Goal: Task Accomplishment & Management: Use online tool/utility

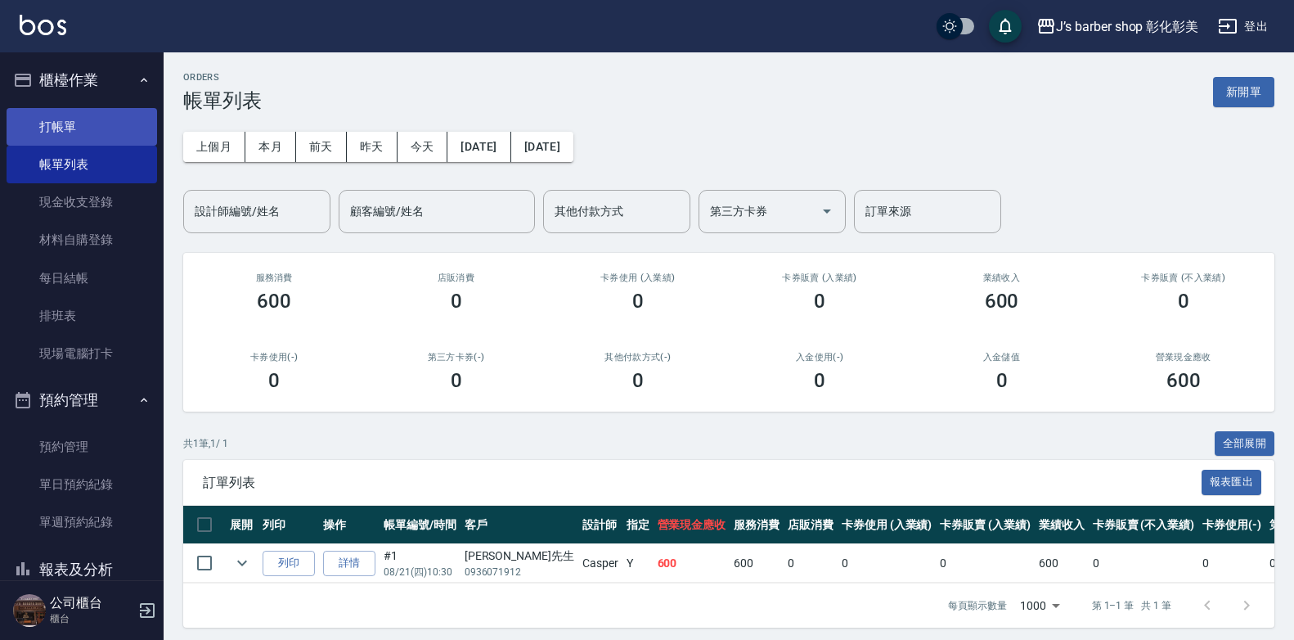
click at [65, 110] on link "打帳單" at bounding box center [82, 127] width 151 height 38
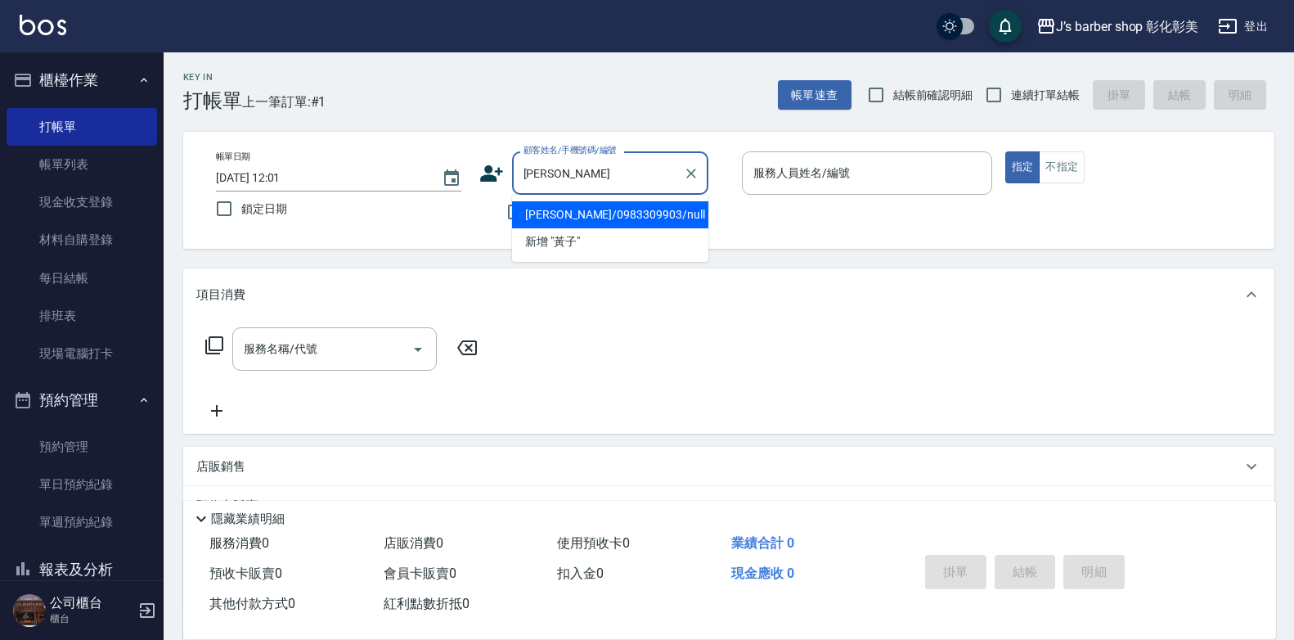
click at [590, 215] on li "[PERSON_NAME]/0983309903/null" at bounding box center [610, 214] width 196 height 27
type input "[PERSON_NAME]/0983309903/null"
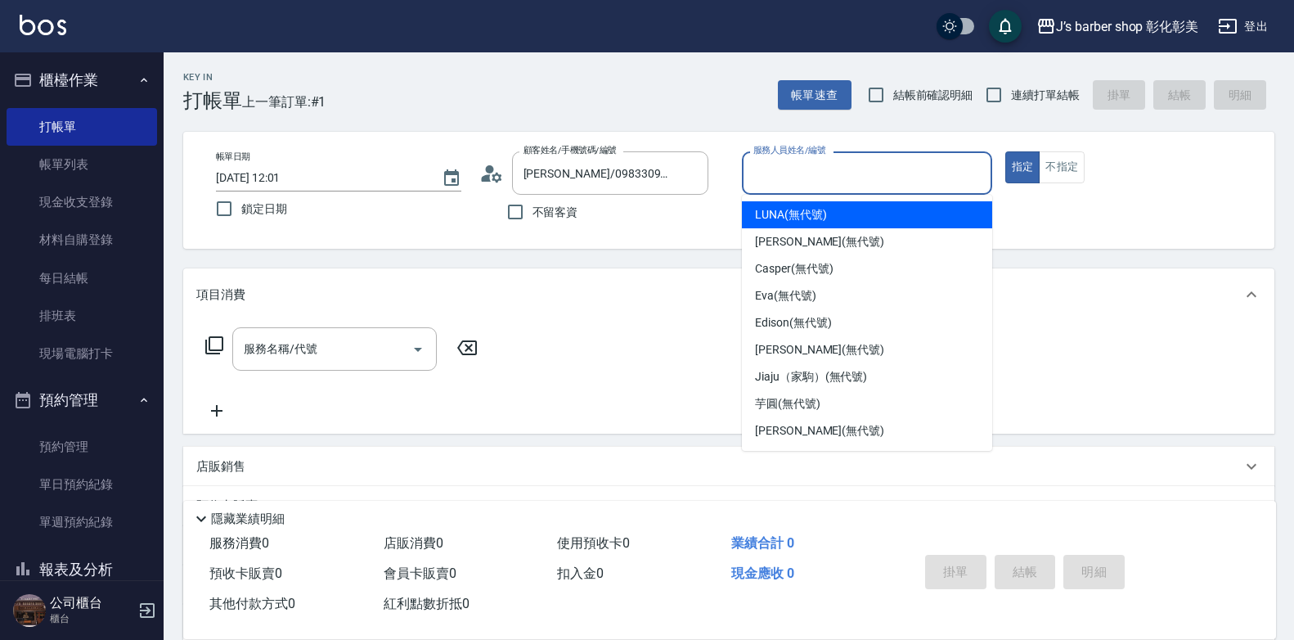
click at [856, 177] on input "服務人員姓名/編號" at bounding box center [867, 173] width 236 height 29
click at [825, 217] on div "LUNA (無代號)" at bounding box center [867, 214] width 250 height 27
type input "LUNA(無代號)"
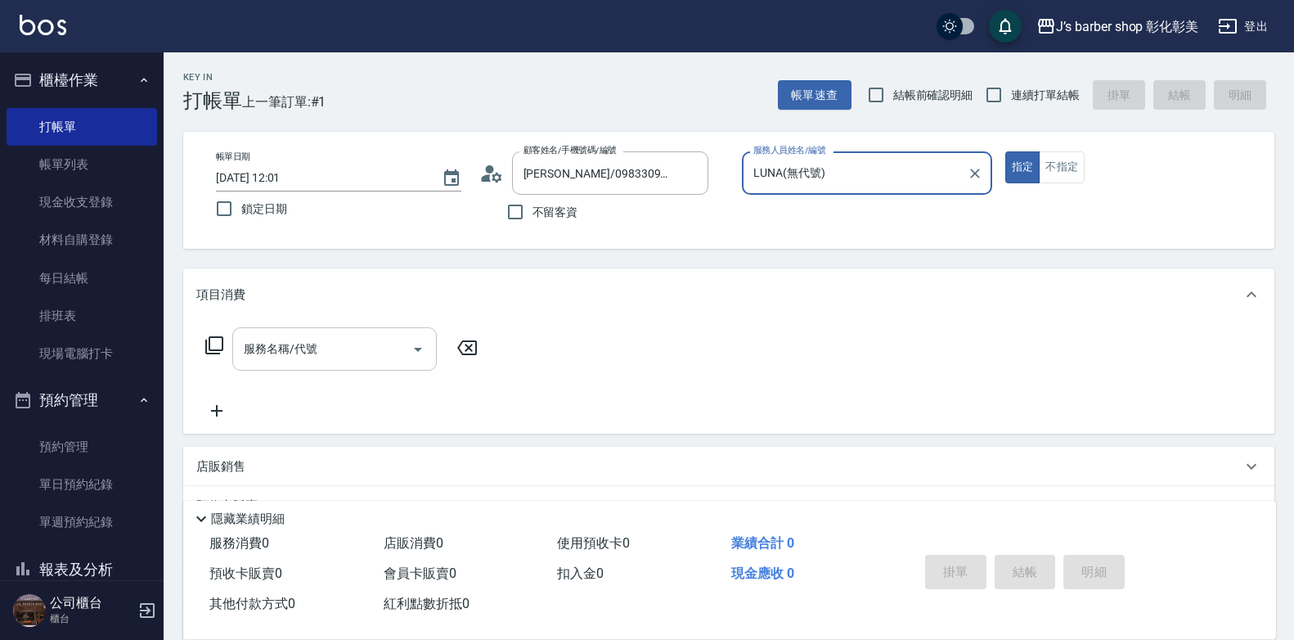
click at [361, 348] on input "服務名稱/代號" at bounding box center [322, 349] width 165 height 29
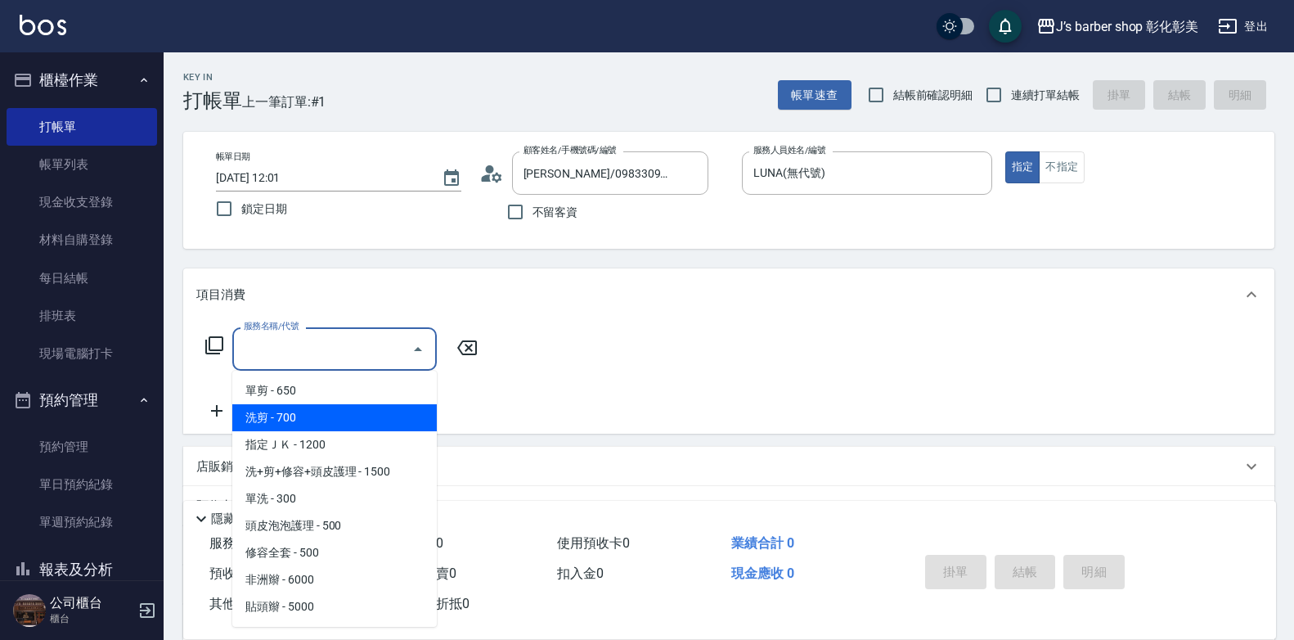
click at [325, 410] on span "洗剪 - 700" at bounding box center [334, 417] width 204 height 27
type input "洗剪(101)"
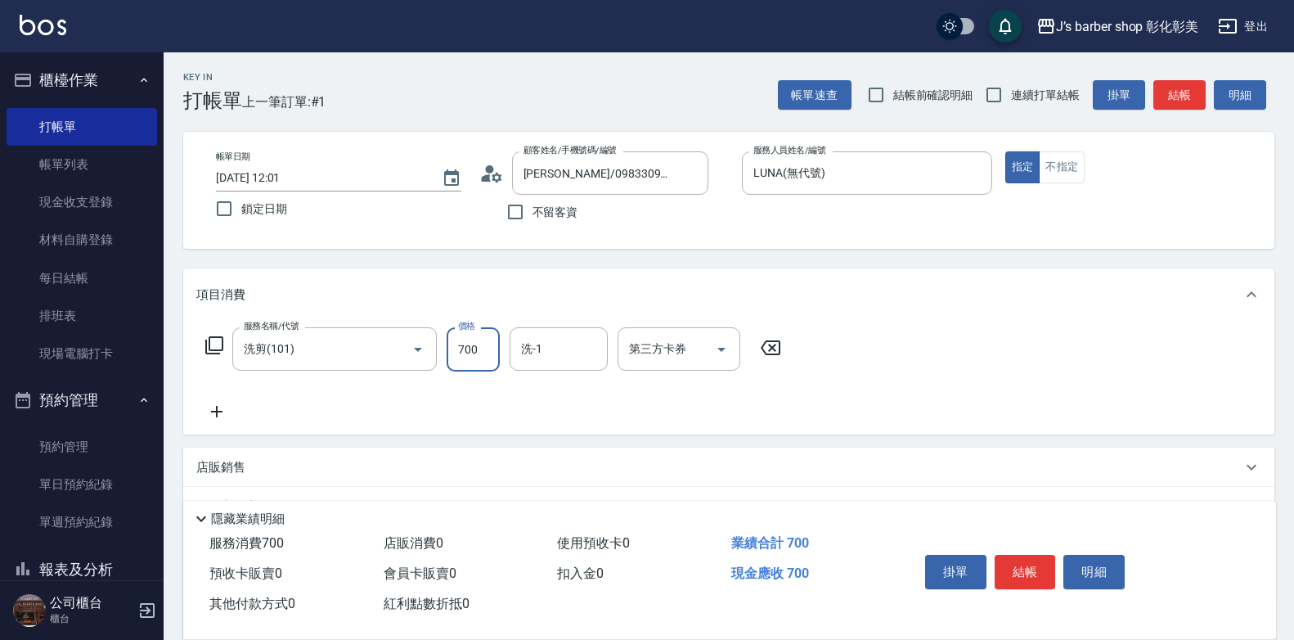
click at [473, 335] on input "700" at bounding box center [473, 349] width 53 height 44
type input "800"
click at [561, 360] on input "洗-1" at bounding box center [558, 349] width 83 height 29
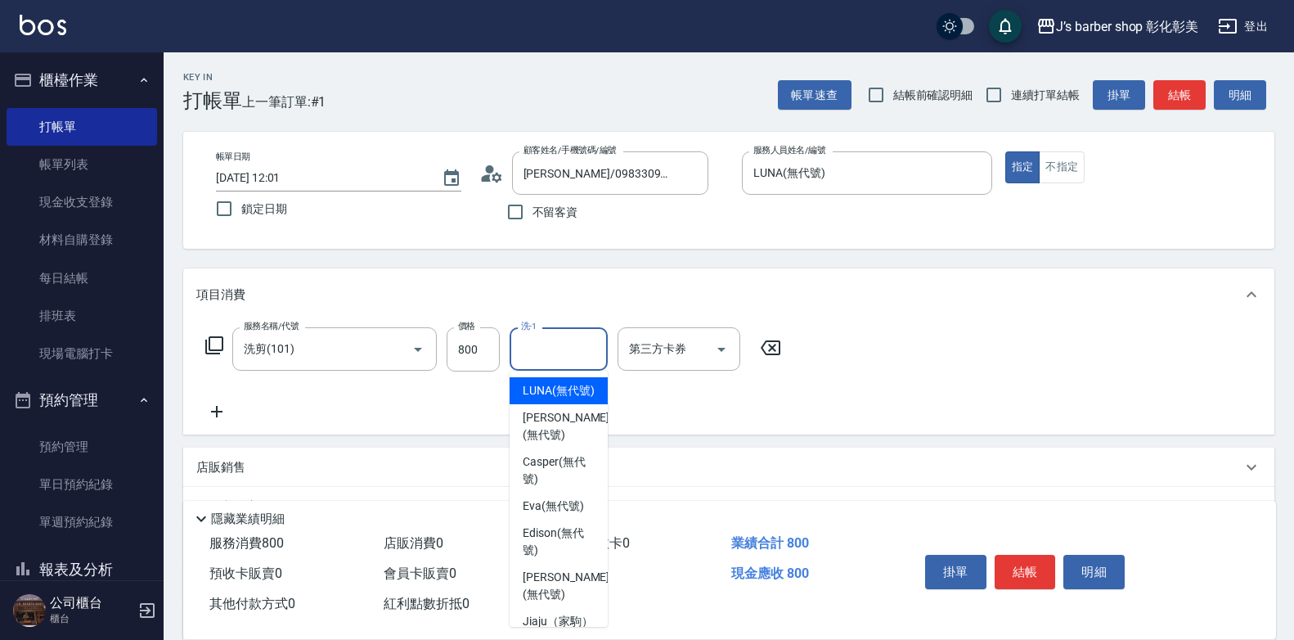
click at [559, 399] on span "LUNA (無代號)" at bounding box center [559, 390] width 72 height 17
type input "LUNA(無代號)"
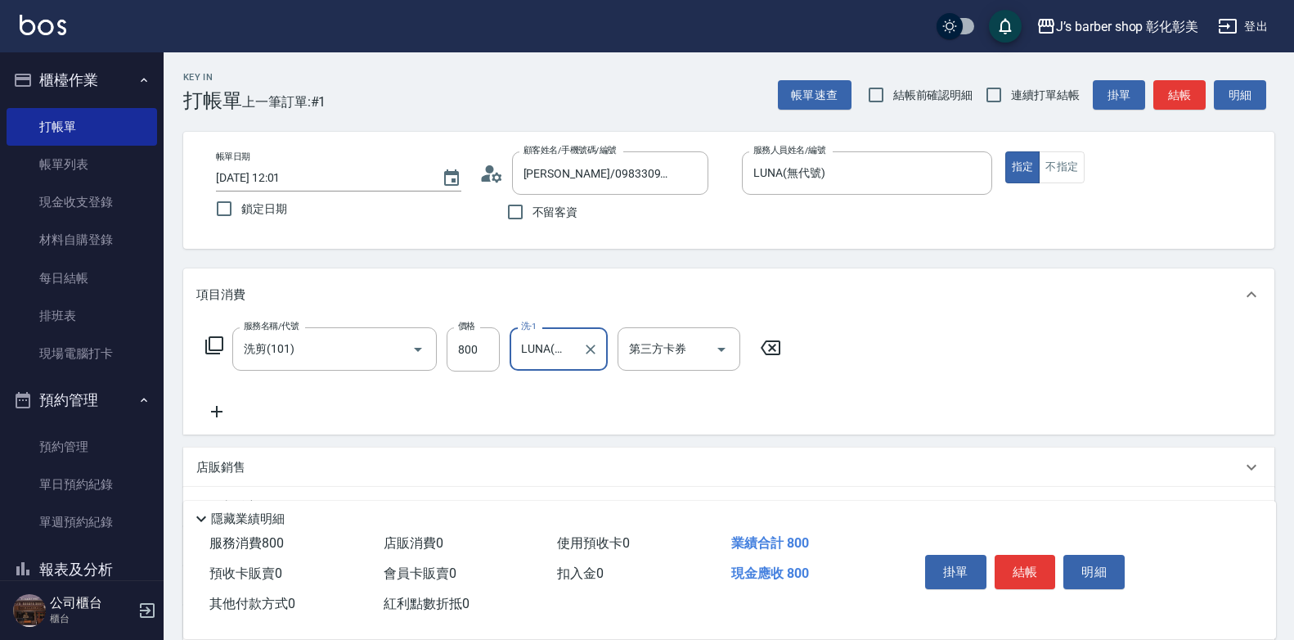
click at [208, 411] on icon at bounding box center [216, 412] width 41 height 20
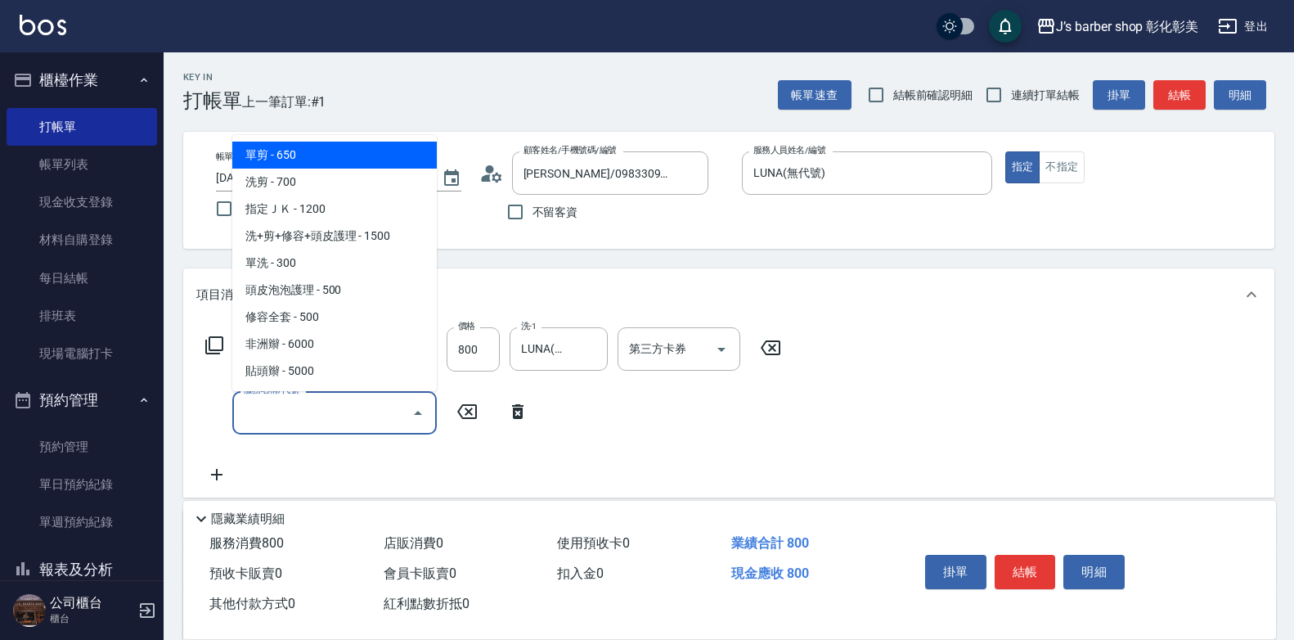
click at [282, 421] on input "服務名稱/代號" at bounding box center [322, 412] width 165 height 29
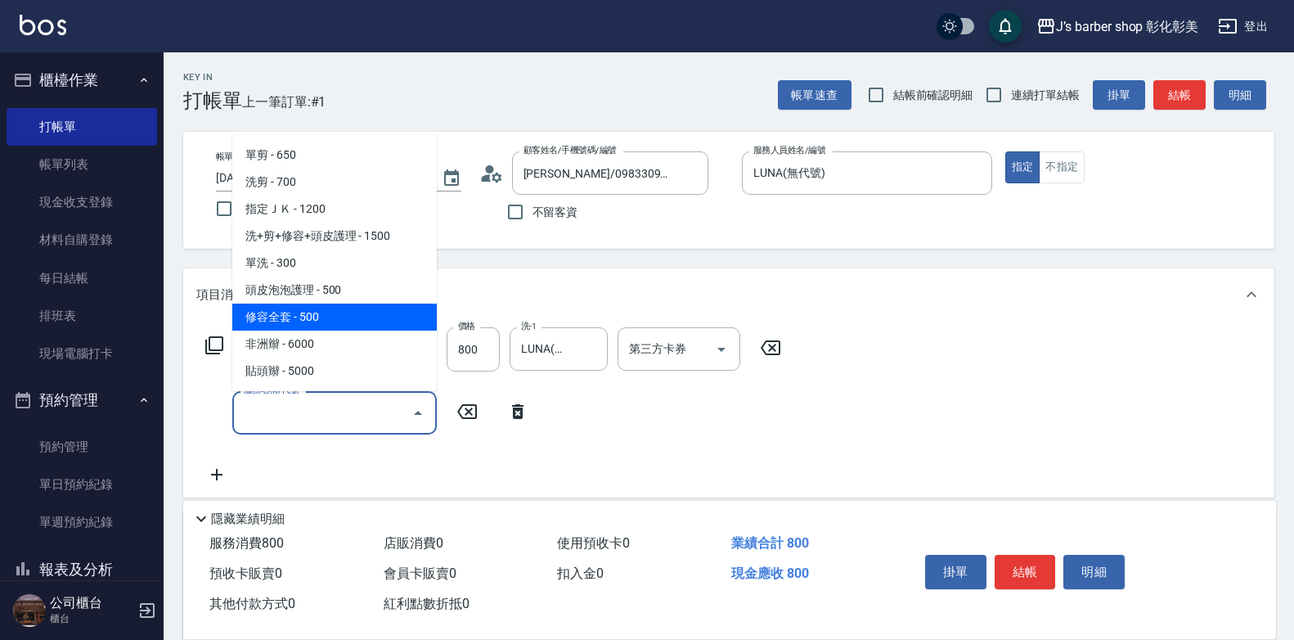
click at [326, 317] on span "修容全套 - 500" at bounding box center [334, 316] width 204 height 27
type input "修容全套(202)"
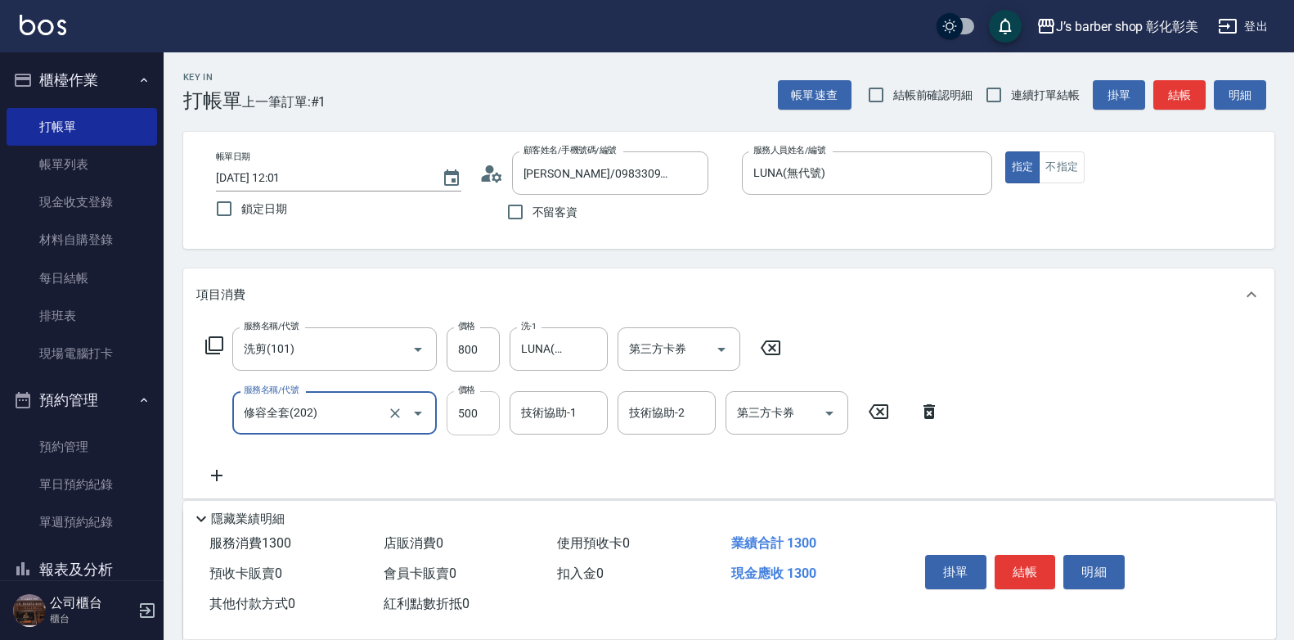
click at [495, 420] on input "500" at bounding box center [473, 413] width 53 height 44
type input "400"
click at [538, 407] on div "技術協助-1 技術協助-1" at bounding box center [559, 412] width 98 height 43
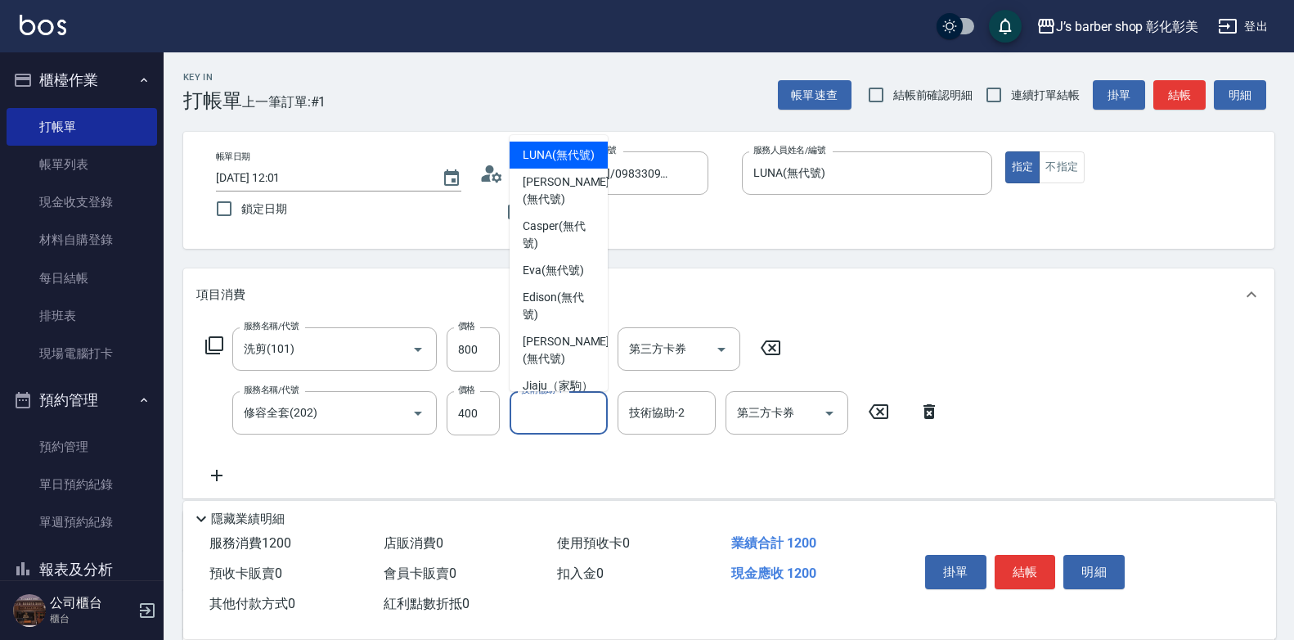
click at [587, 168] on div "LUNA (無代號)" at bounding box center [559, 155] width 98 height 27
type input "LUNA(無代號)"
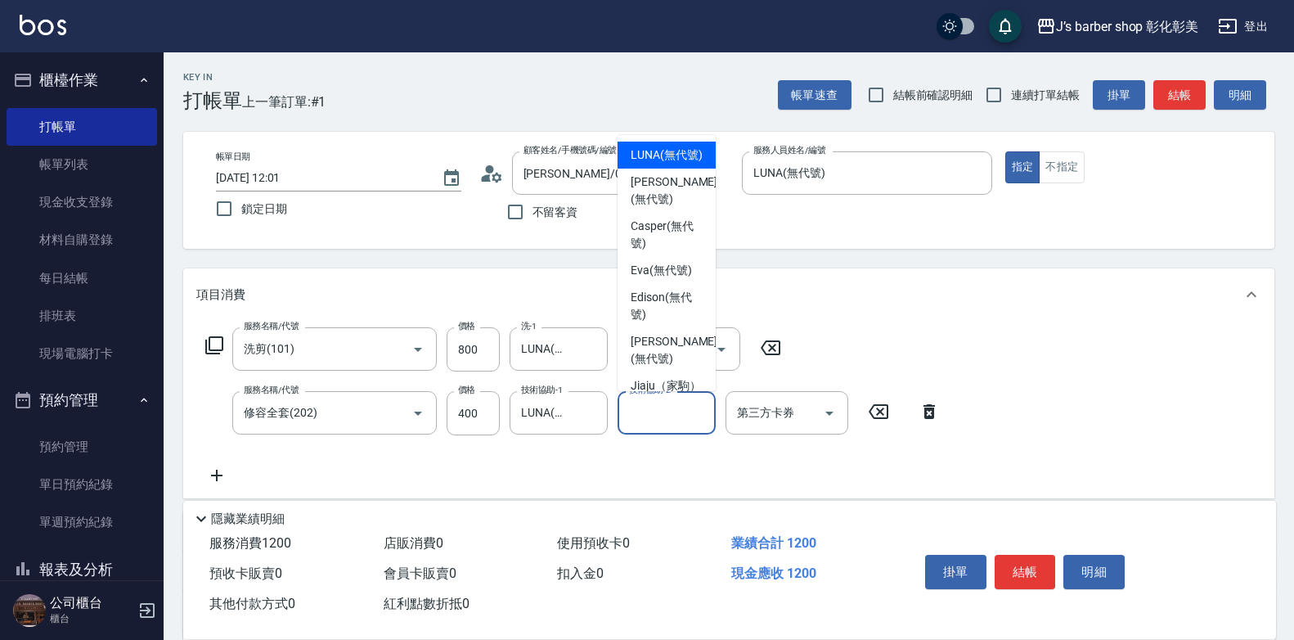
click at [677, 407] on div "技術協助-2 技術協助-2" at bounding box center [667, 412] width 98 height 43
click at [673, 164] on span "LUNA (無代號)" at bounding box center [667, 154] width 72 height 17
type input "LUNA(無代號)"
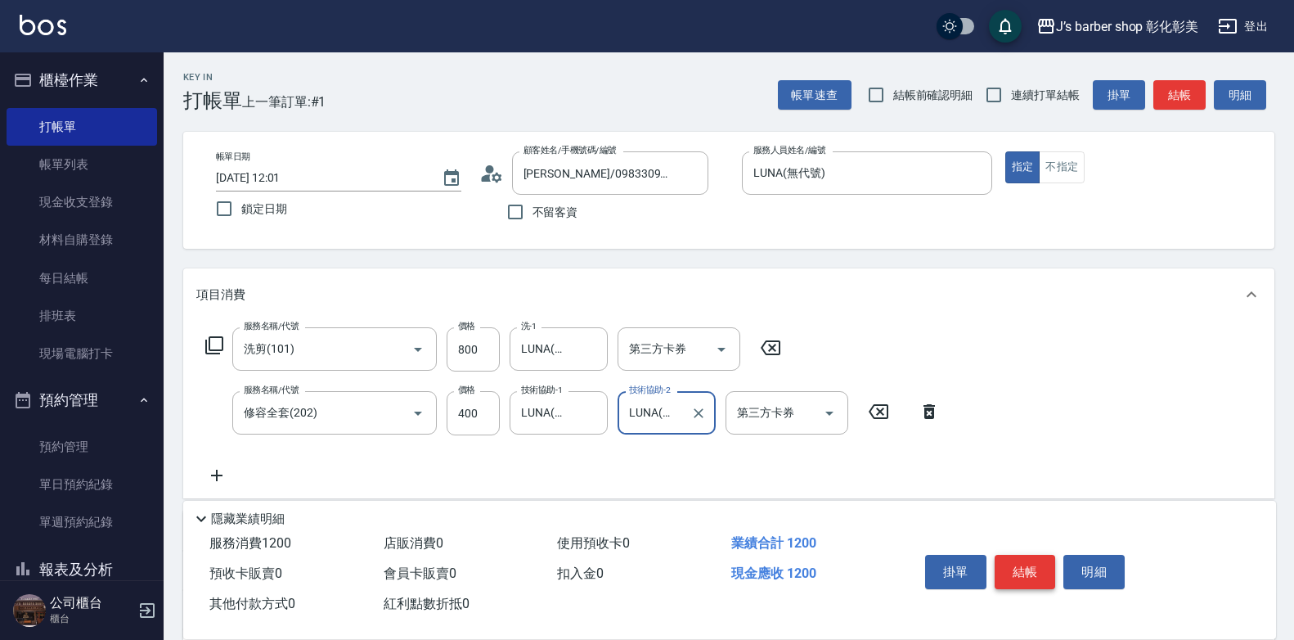
click at [1013, 555] on button "結帳" at bounding box center [1025, 572] width 61 height 34
